Goal: Use online tool/utility: Utilize a website feature to perform a specific function

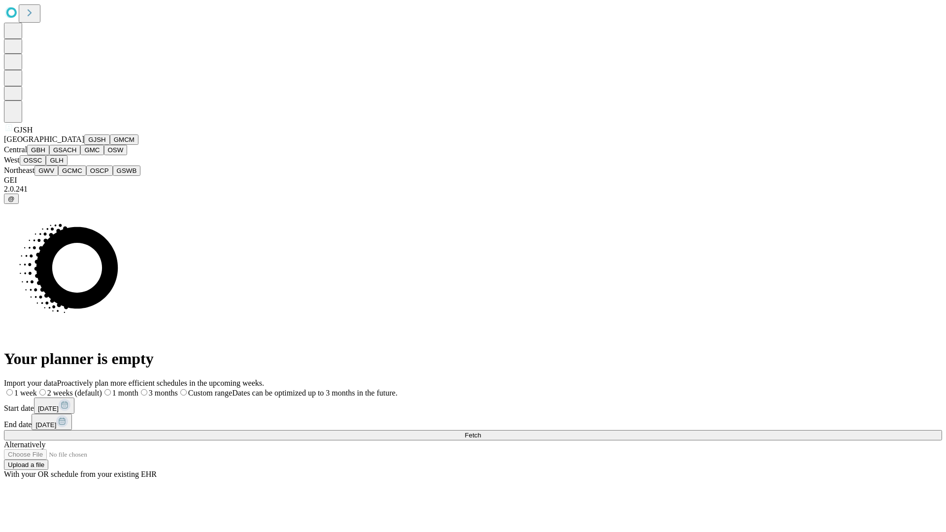
click at [84, 145] on button "GJSH" at bounding box center [97, 140] width 26 height 10
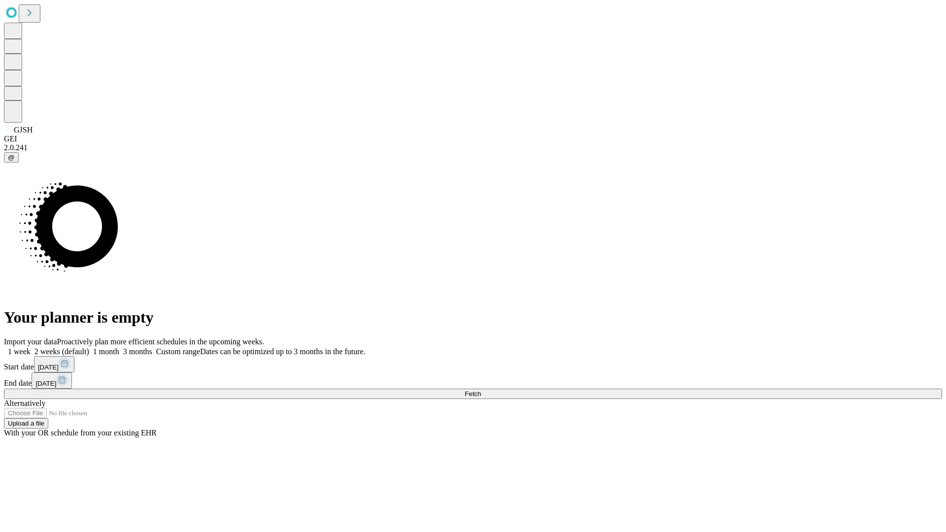
click at [89, 347] on label "2 weeks (default)" at bounding box center [60, 351] width 59 height 8
click at [481, 390] on span "Fetch" at bounding box center [473, 393] width 16 height 7
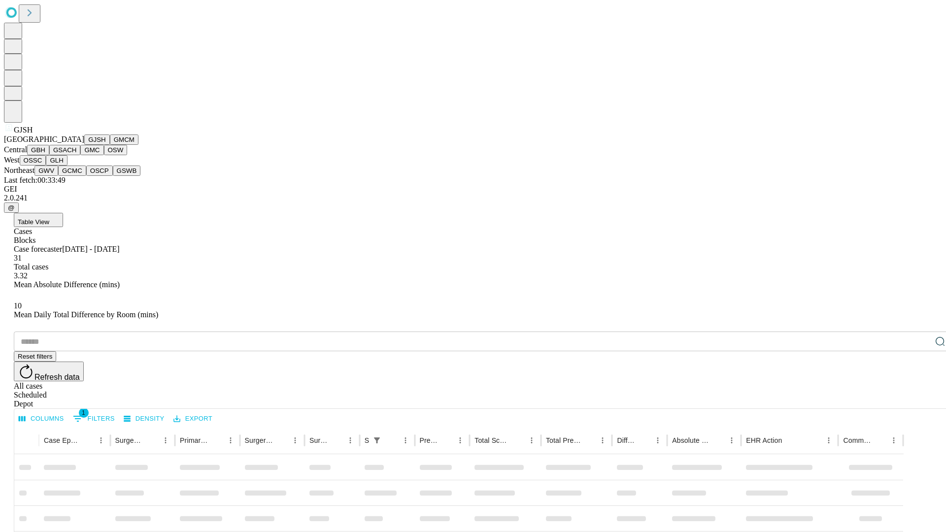
click at [110, 145] on button "GMCM" at bounding box center [124, 140] width 29 height 10
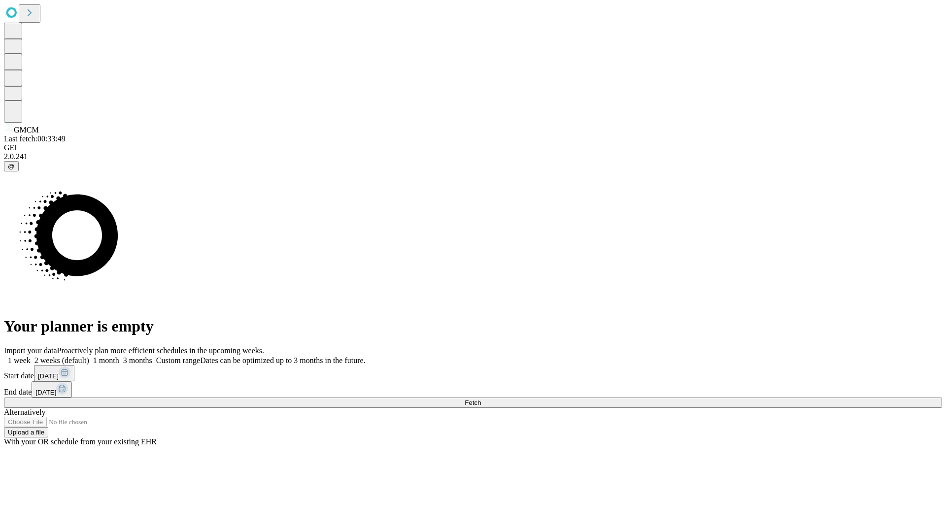
click at [89, 356] on label "2 weeks (default)" at bounding box center [60, 360] width 59 height 8
click at [481, 399] on span "Fetch" at bounding box center [473, 402] width 16 height 7
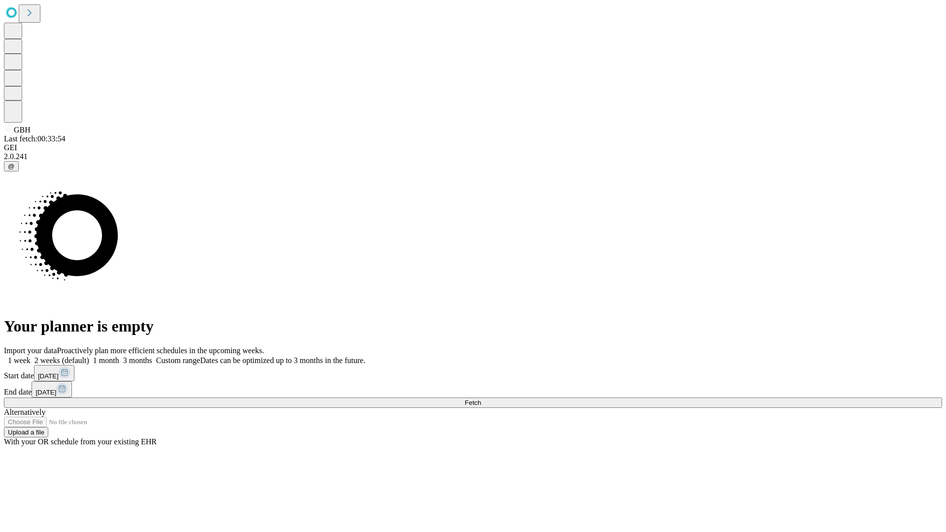
click at [89, 356] on label "2 weeks (default)" at bounding box center [60, 360] width 59 height 8
click at [481, 399] on span "Fetch" at bounding box center [473, 402] width 16 height 7
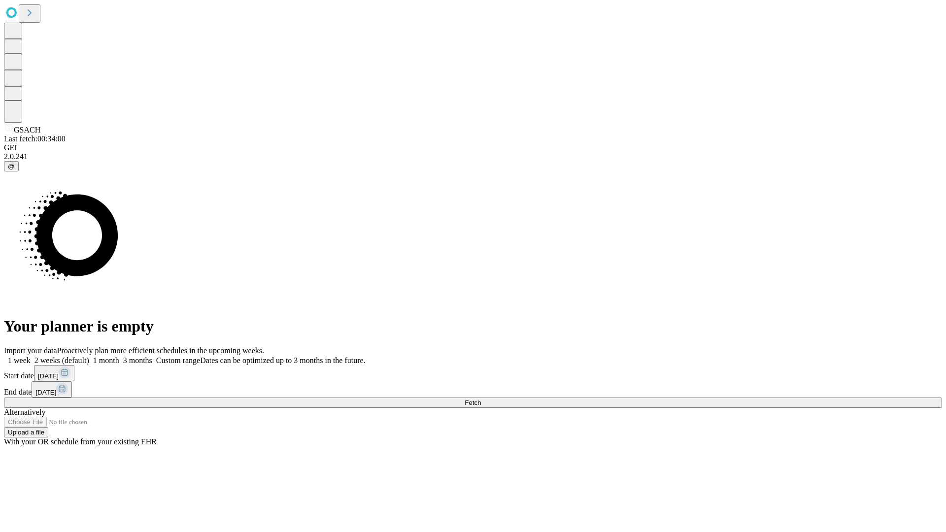
click at [481, 399] on span "Fetch" at bounding box center [473, 402] width 16 height 7
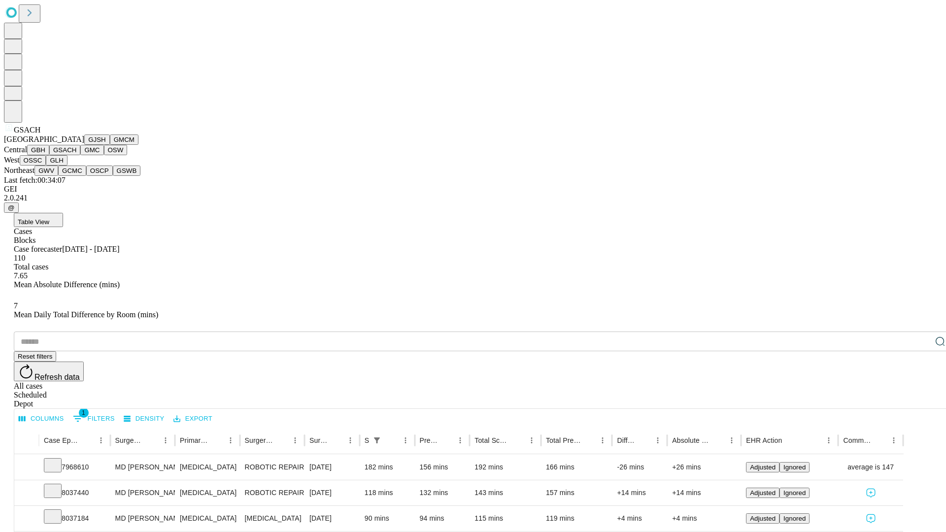
click at [80, 155] on button "GMC" at bounding box center [91, 150] width 23 height 10
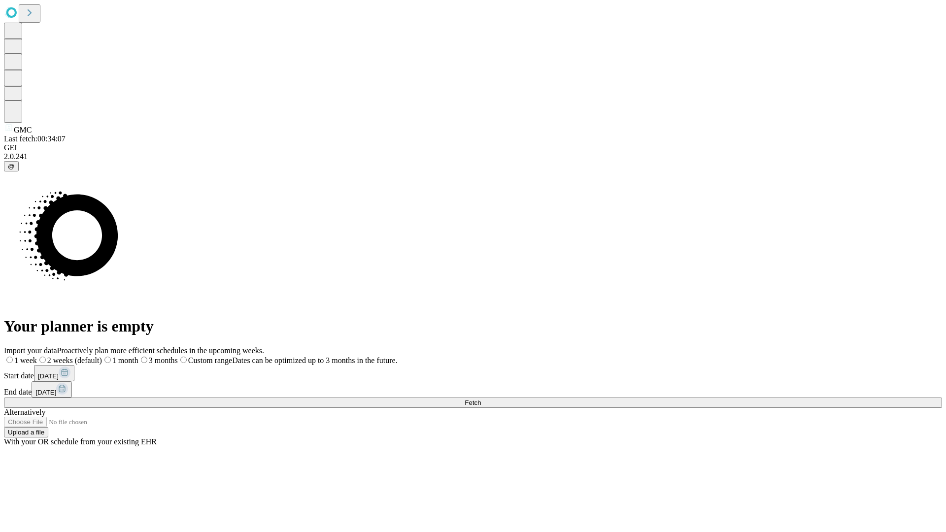
click at [102, 356] on label "2 weeks (default)" at bounding box center [69, 360] width 65 height 8
click at [481, 399] on span "Fetch" at bounding box center [473, 402] width 16 height 7
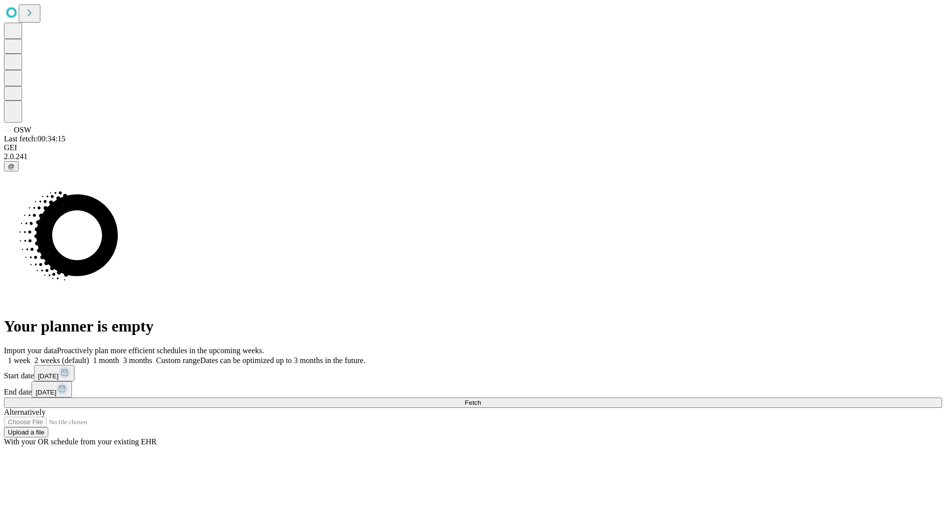
click at [481, 399] on span "Fetch" at bounding box center [473, 402] width 16 height 7
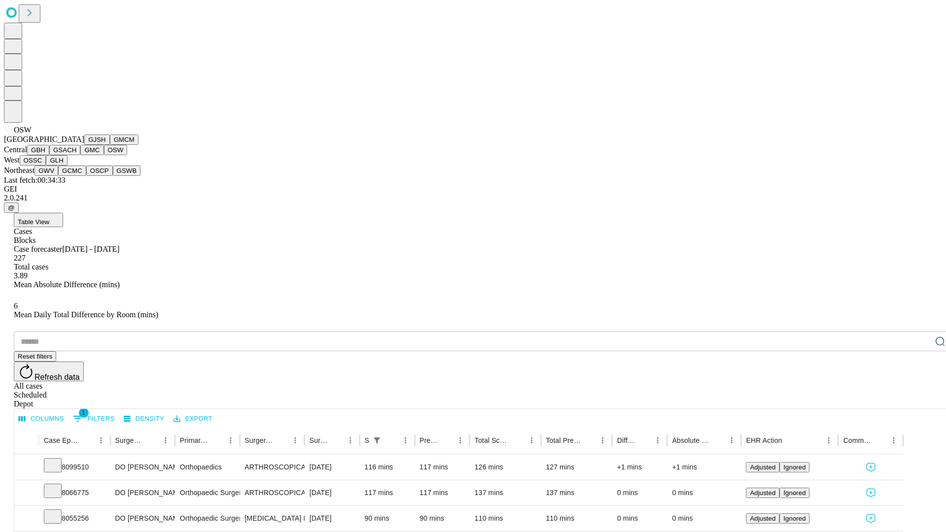
click at [46, 166] on button "OSSC" at bounding box center [33, 160] width 27 height 10
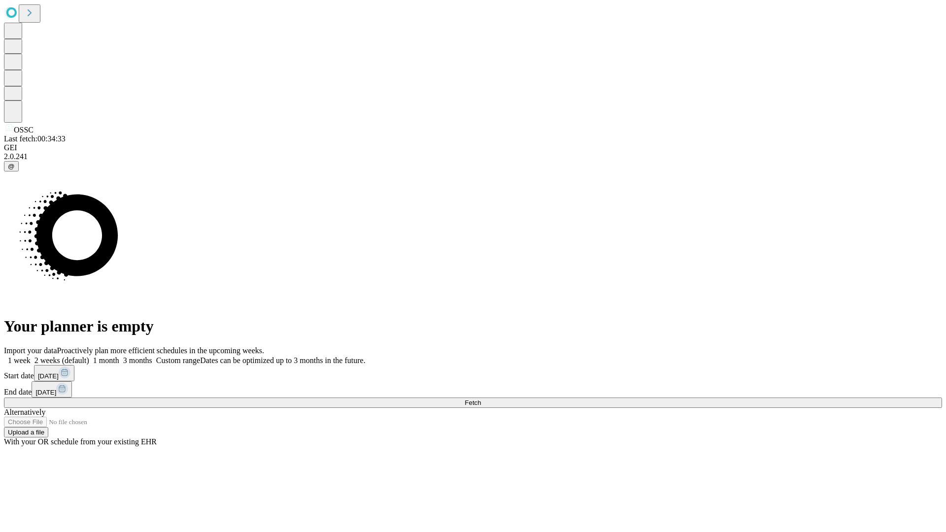
click at [89, 356] on label "2 weeks (default)" at bounding box center [60, 360] width 59 height 8
click at [481, 399] on span "Fetch" at bounding box center [473, 402] width 16 height 7
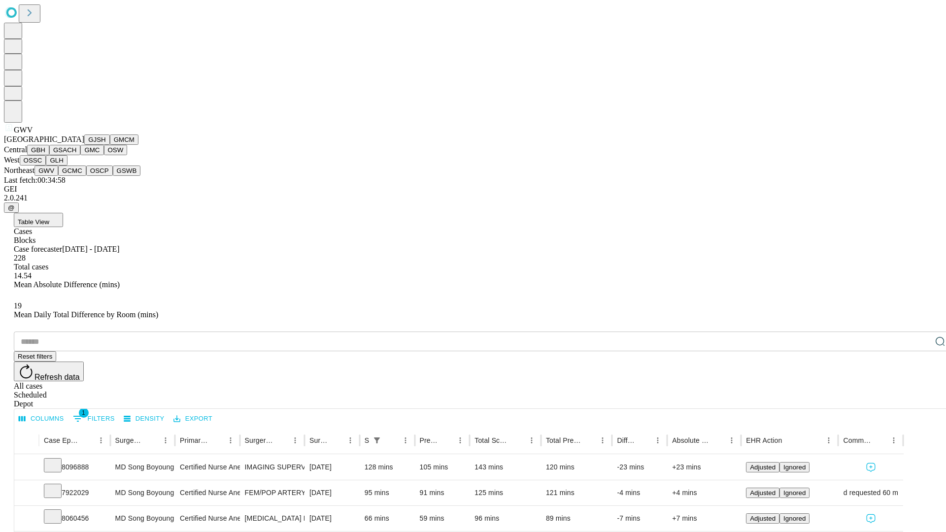
click at [76, 176] on button "GCMC" at bounding box center [72, 171] width 28 height 10
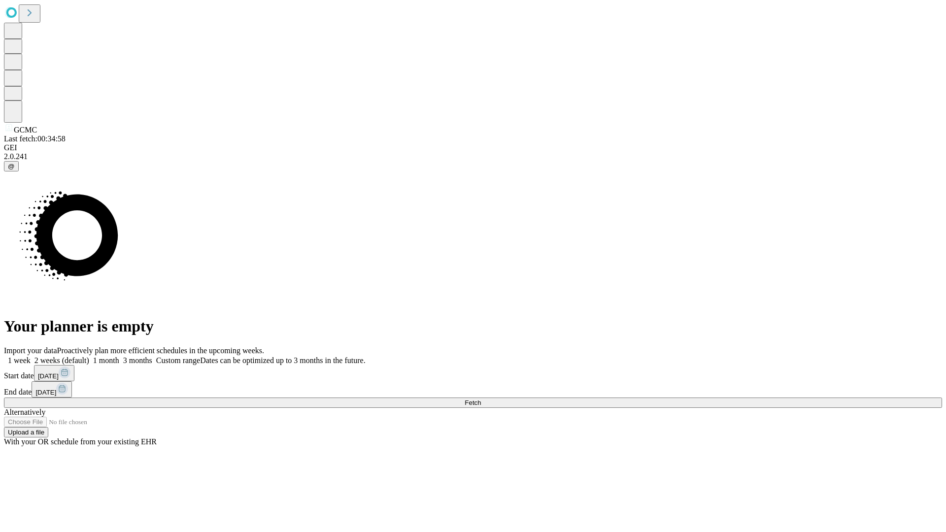
click at [89, 356] on label "2 weeks (default)" at bounding box center [60, 360] width 59 height 8
click at [481, 399] on span "Fetch" at bounding box center [473, 402] width 16 height 7
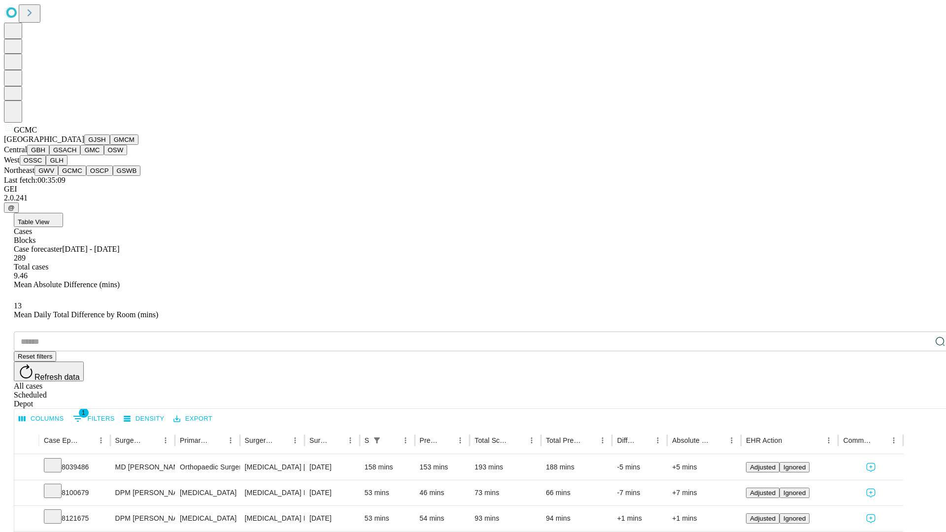
click at [86, 176] on button "OSCP" at bounding box center [99, 171] width 27 height 10
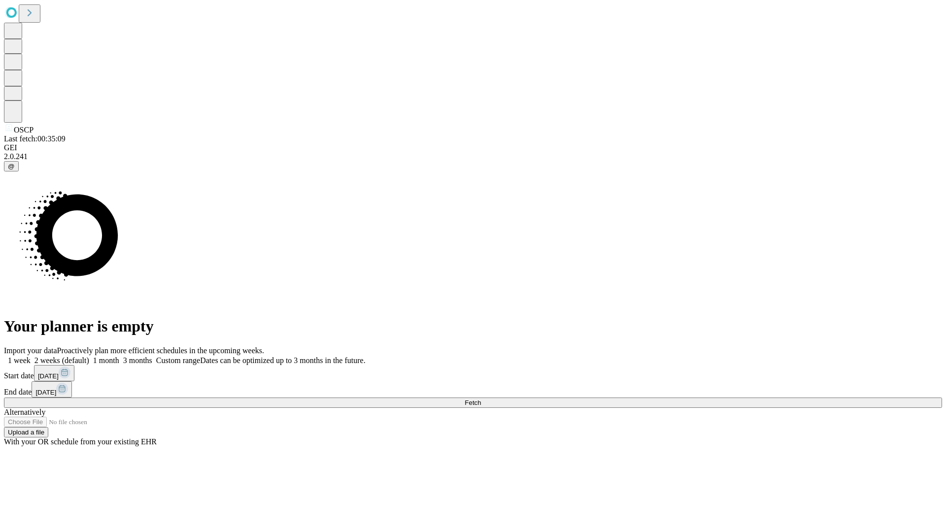
click at [89, 356] on label "2 weeks (default)" at bounding box center [60, 360] width 59 height 8
click at [481, 399] on span "Fetch" at bounding box center [473, 402] width 16 height 7
